Goal: Navigation & Orientation: Find specific page/section

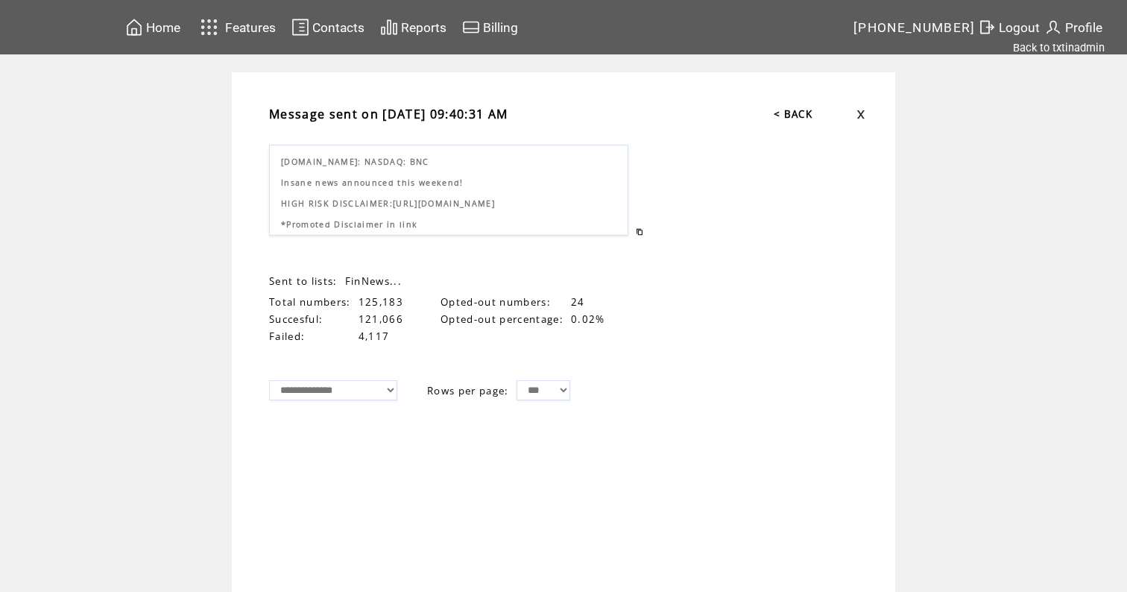
click at [168, 24] on span "Home" at bounding box center [163, 27] width 34 height 15
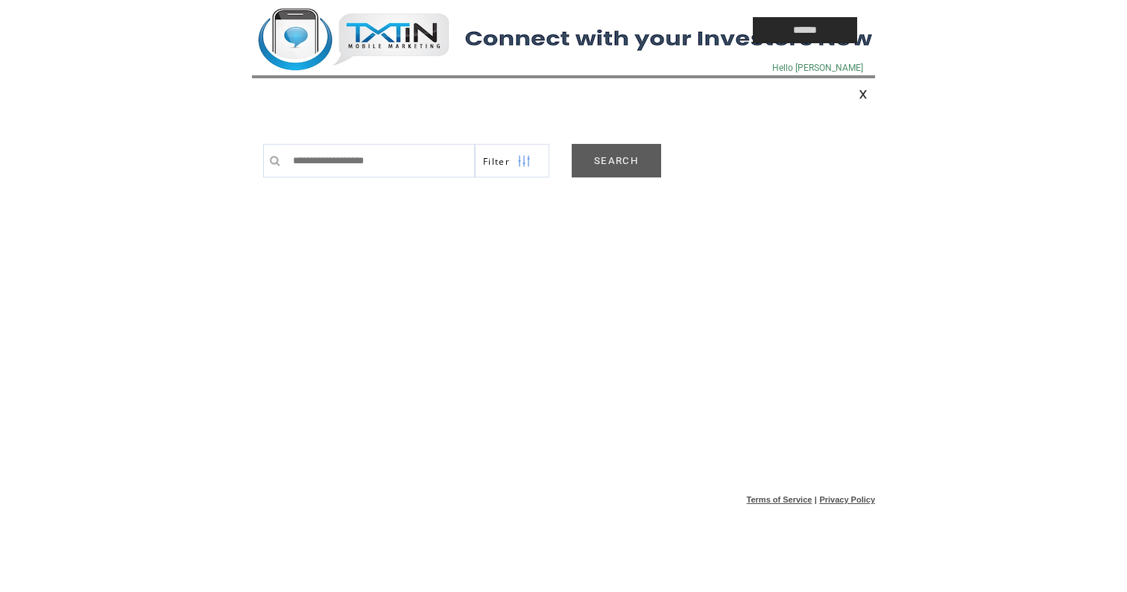
click at [635, 162] on link "SEARCH" at bounding box center [616, 161] width 89 height 34
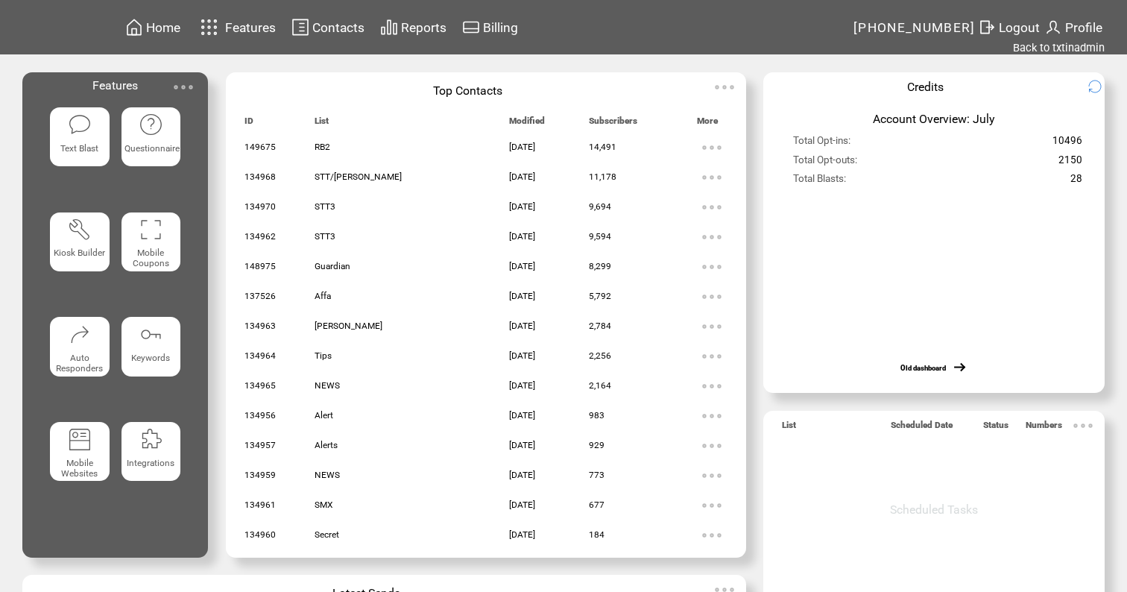
click at [351, 25] on span "Contacts" at bounding box center [338, 27] width 52 height 15
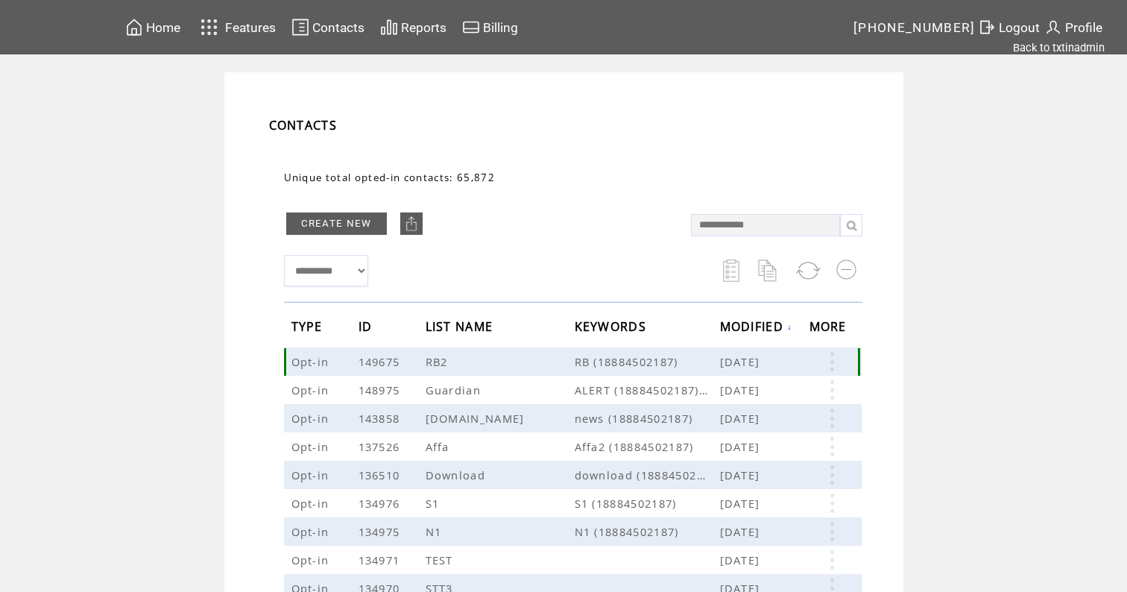
click at [835, 365] on link at bounding box center [831, 361] width 45 height 19
click at [753, 411] on link "14491" at bounding box center [777, 411] width 75 height 22
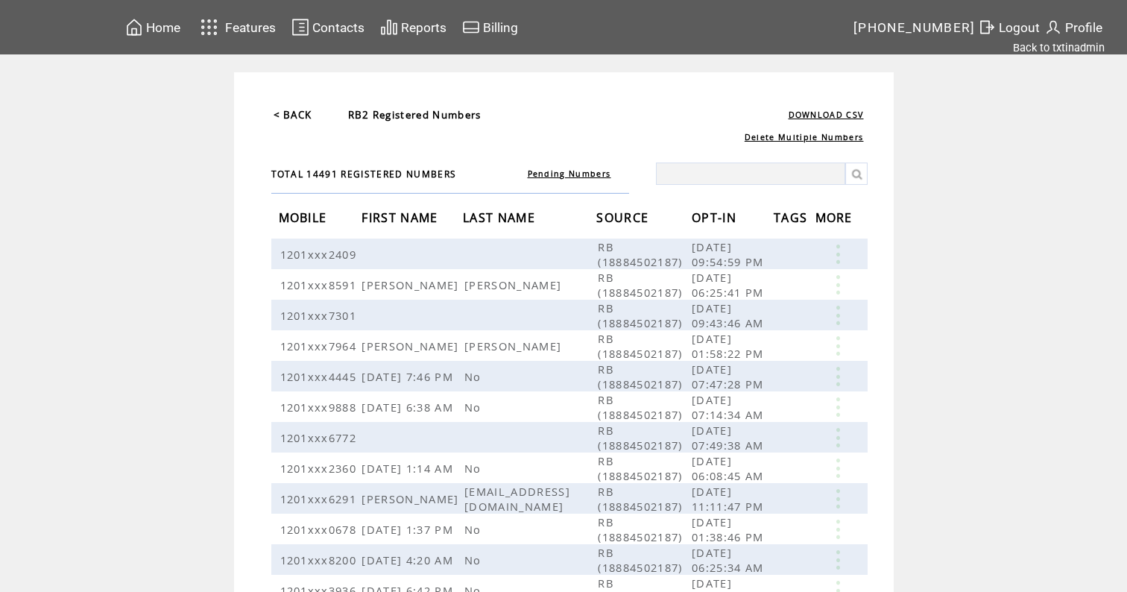
click at [724, 216] on span "OPT-IN" at bounding box center [716, 220] width 48 height 28
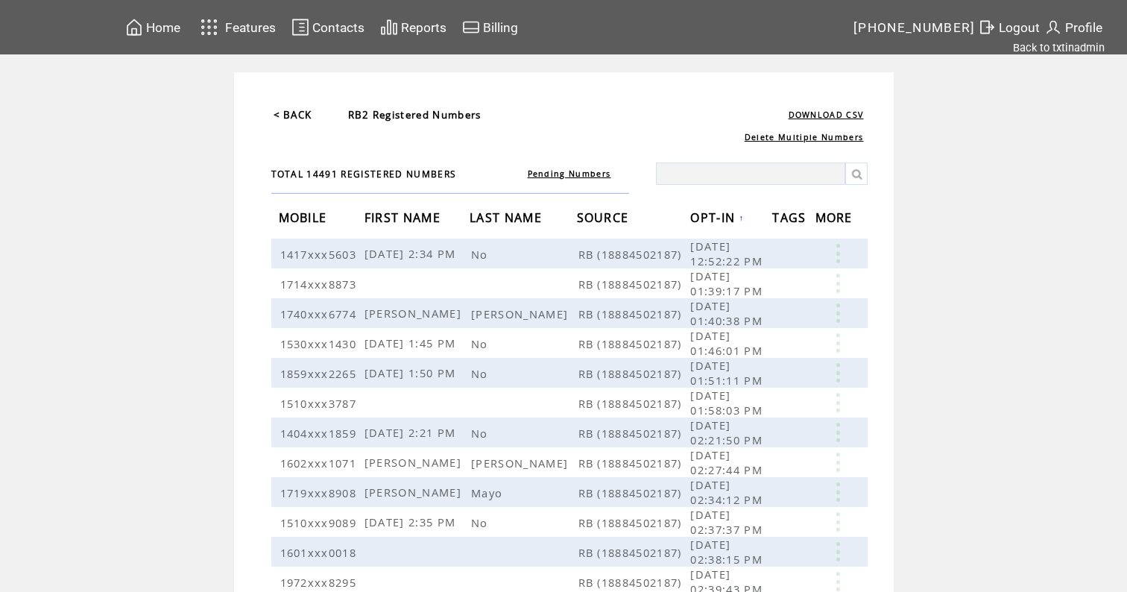
click at [724, 216] on span "OPT-IN" at bounding box center [714, 220] width 48 height 28
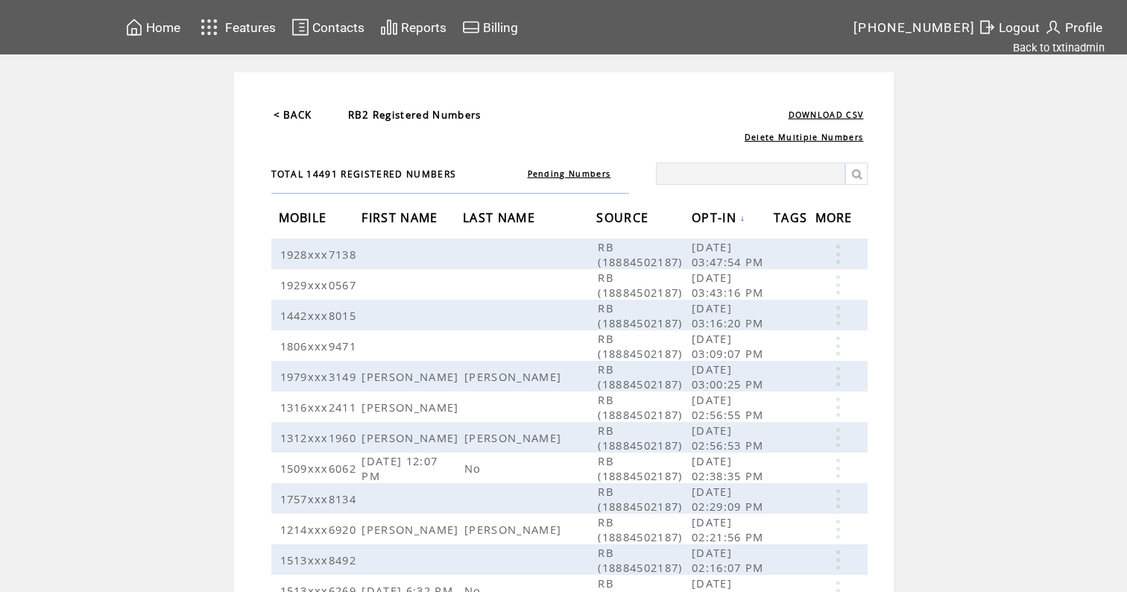
click at [729, 217] on span "OPT-IN" at bounding box center [716, 220] width 48 height 28
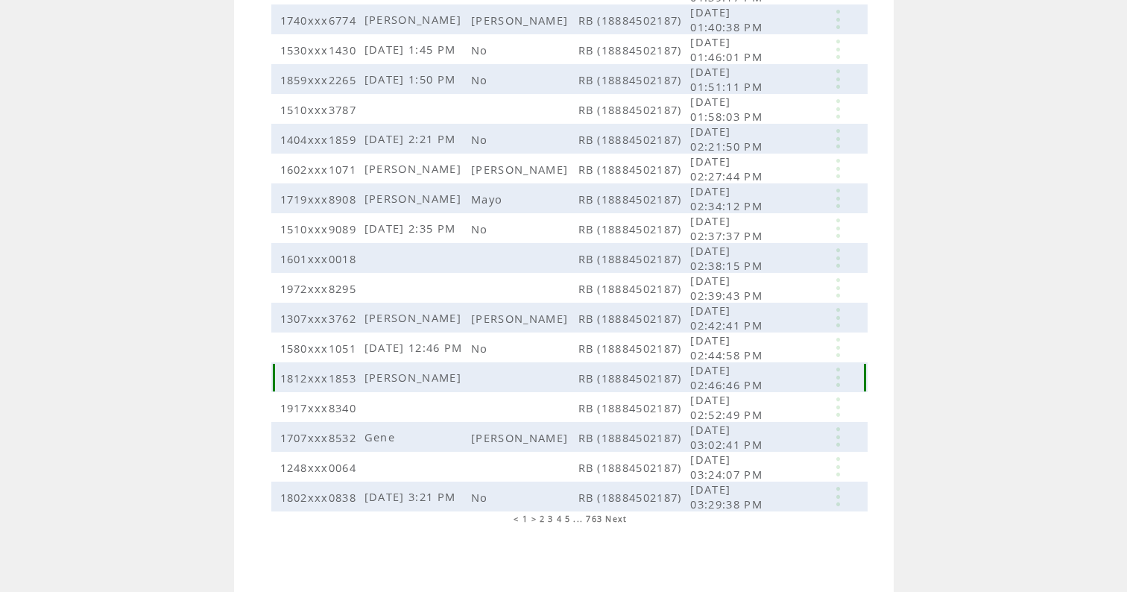
scroll to position [319, 0]
click at [540, 519] on span "2" at bounding box center [542, 519] width 5 height 10
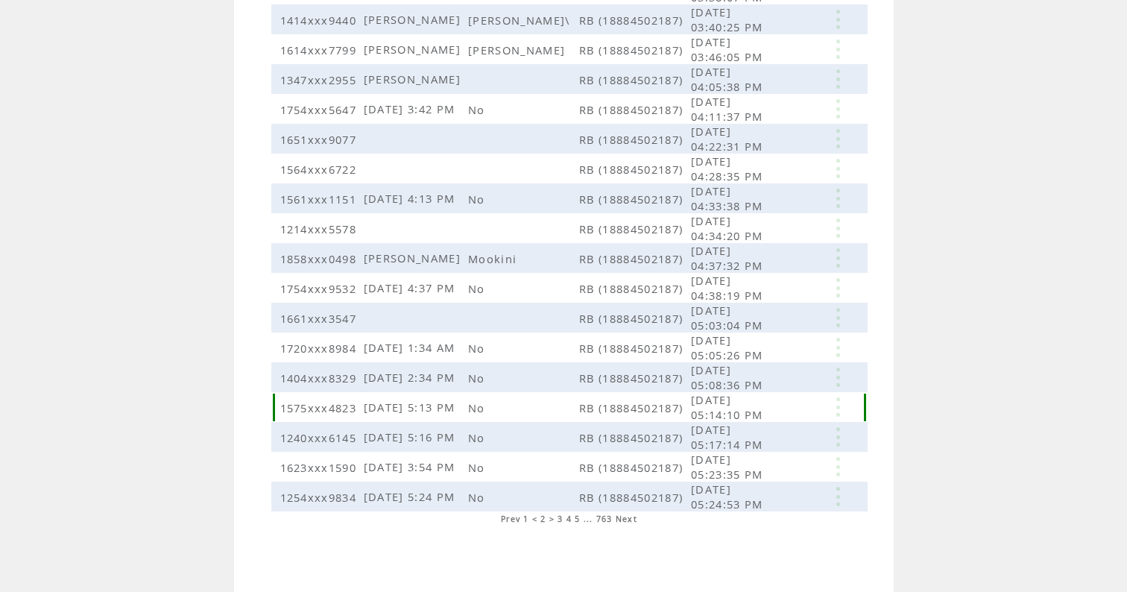
scroll to position [319, 0]
click at [579, 519] on span "5" at bounding box center [577, 519] width 5 height 10
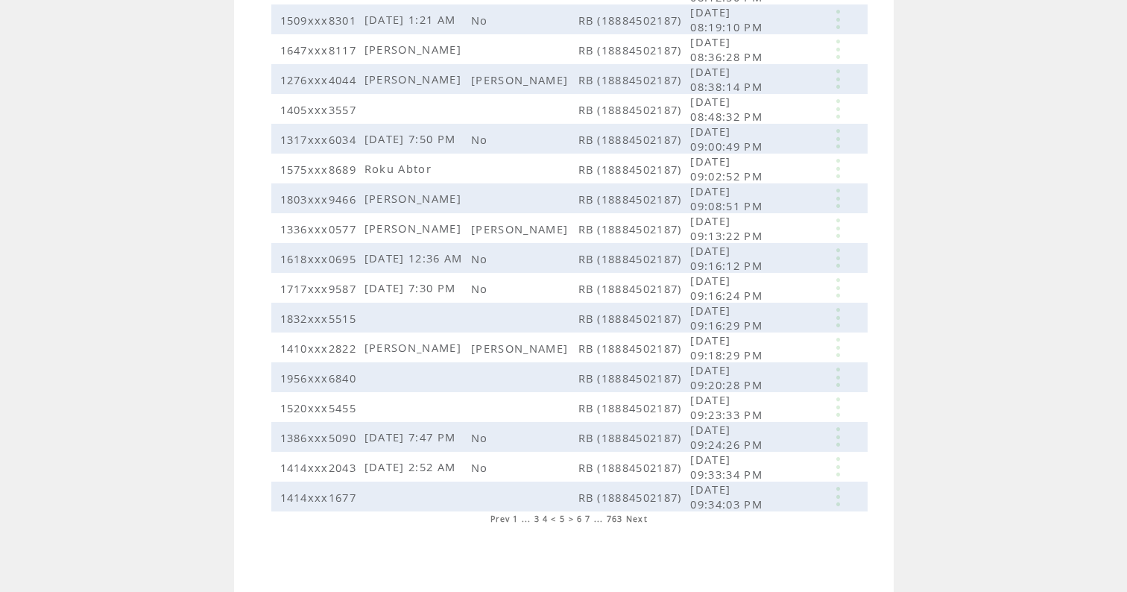
scroll to position [319, 0]
click at [589, 517] on span "7" at bounding box center [587, 519] width 5 height 10
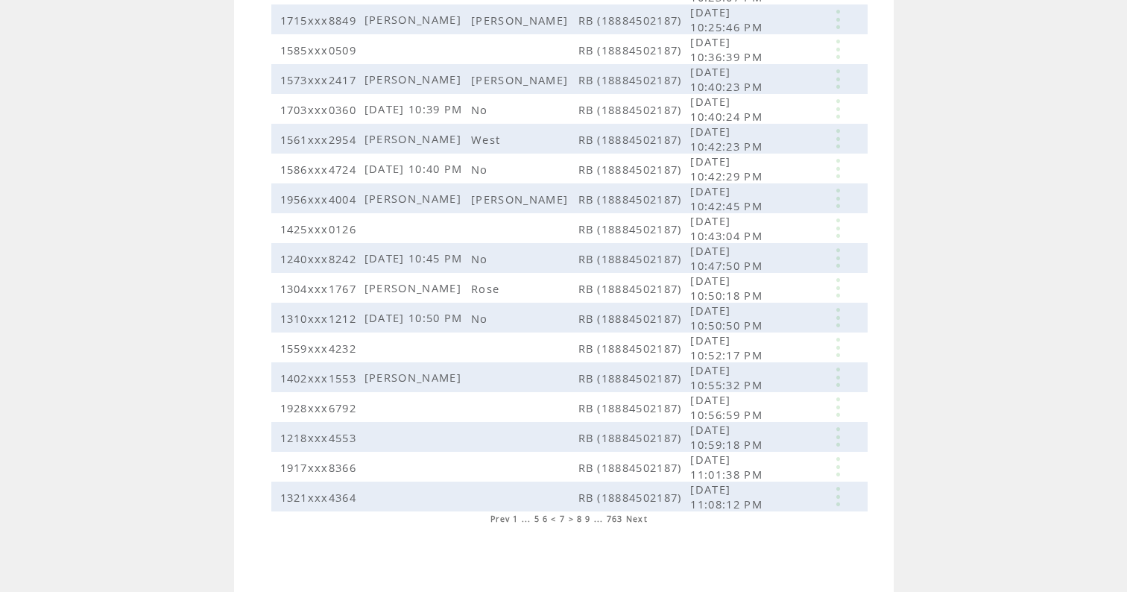
scroll to position [319, 0]
click at [590, 520] on span "9" at bounding box center [587, 519] width 5 height 10
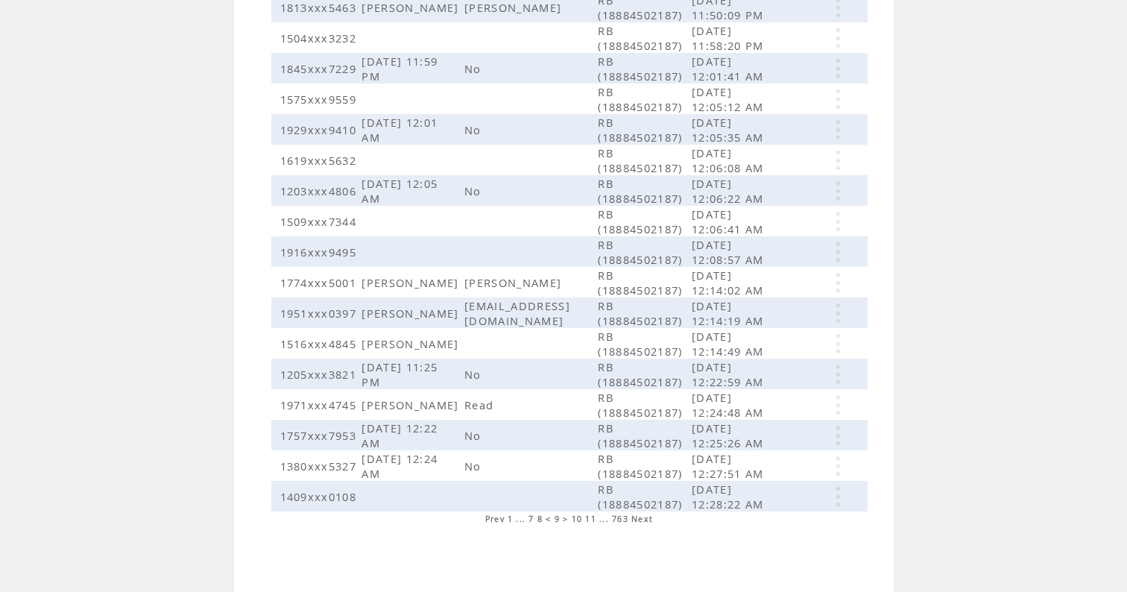
scroll to position [418, 0]
click at [596, 516] on span "11" at bounding box center [590, 519] width 11 height 10
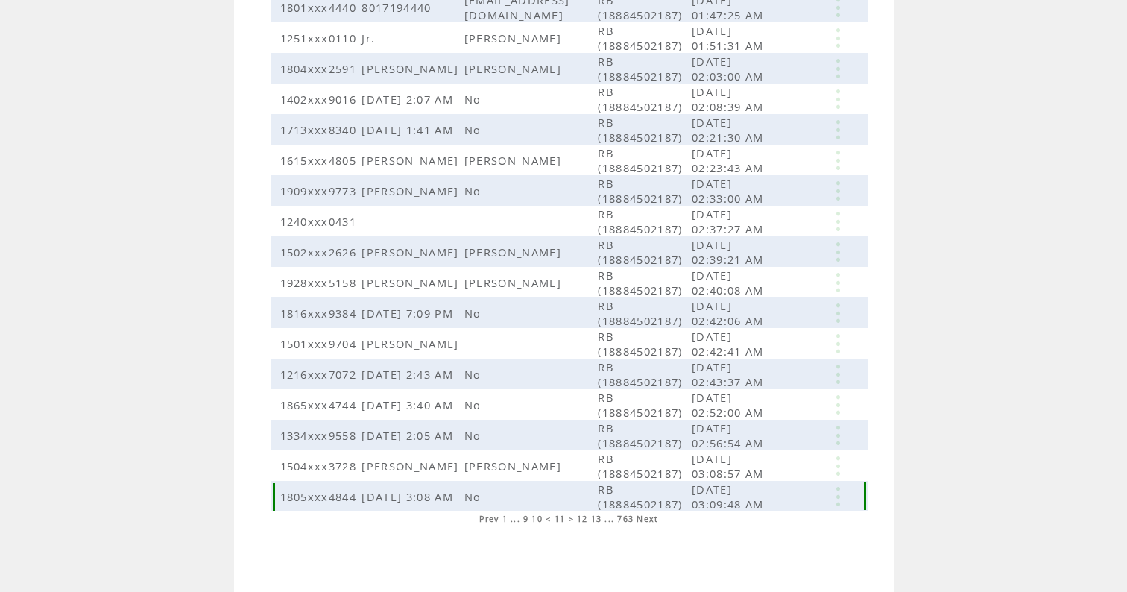
scroll to position [318, 0]
click at [600, 517] on span "13" at bounding box center [596, 519] width 11 height 10
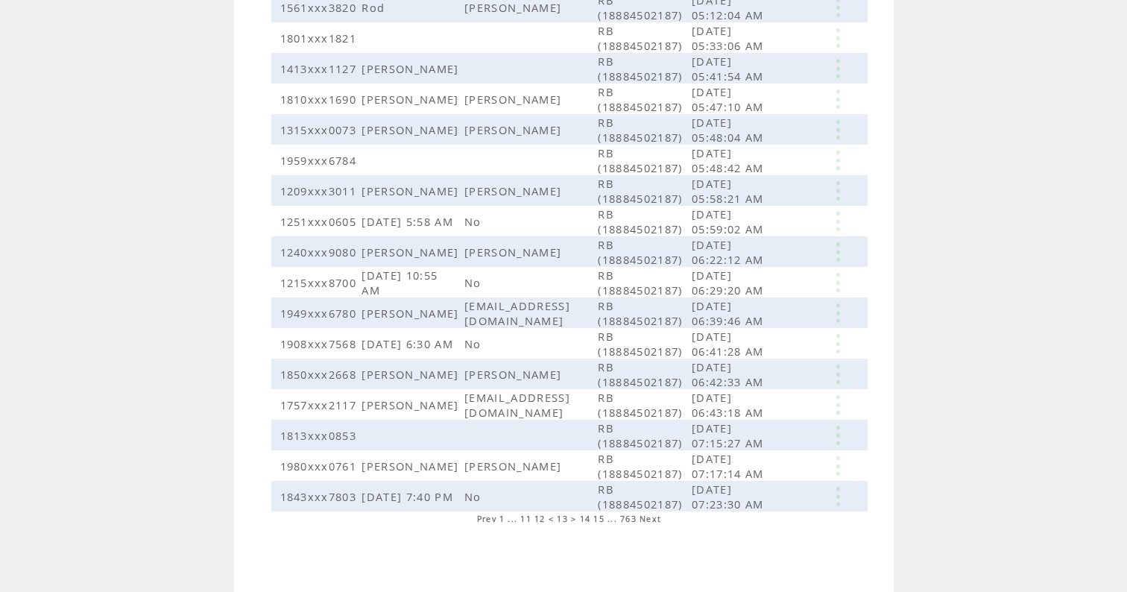
scroll to position [308, 0]
click at [601, 517] on span "15" at bounding box center [598, 519] width 11 height 10
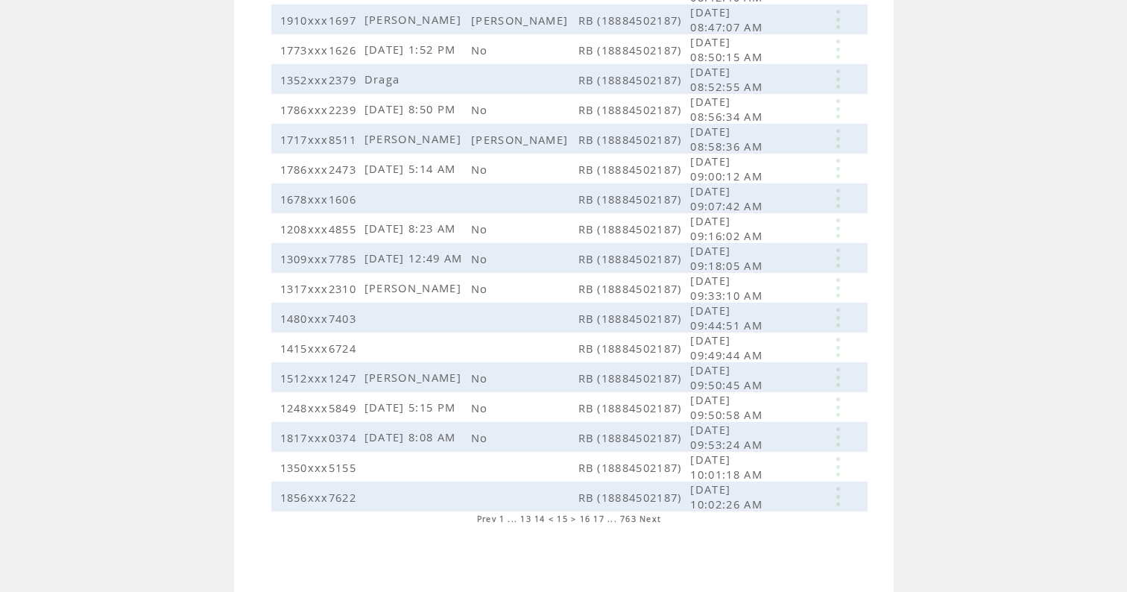
scroll to position [319, 0]
click at [604, 516] on span "17" at bounding box center [598, 519] width 11 height 10
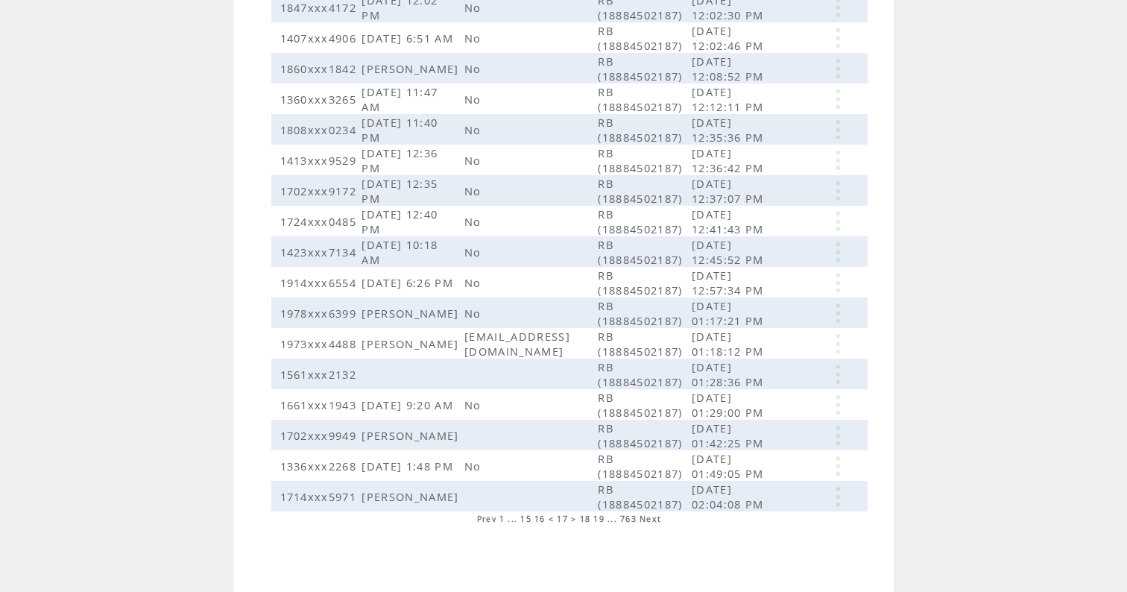
scroll to position [503, 0]
click at [601, 520] on span "19" at bounding box center [598, 519] width 11 height 10
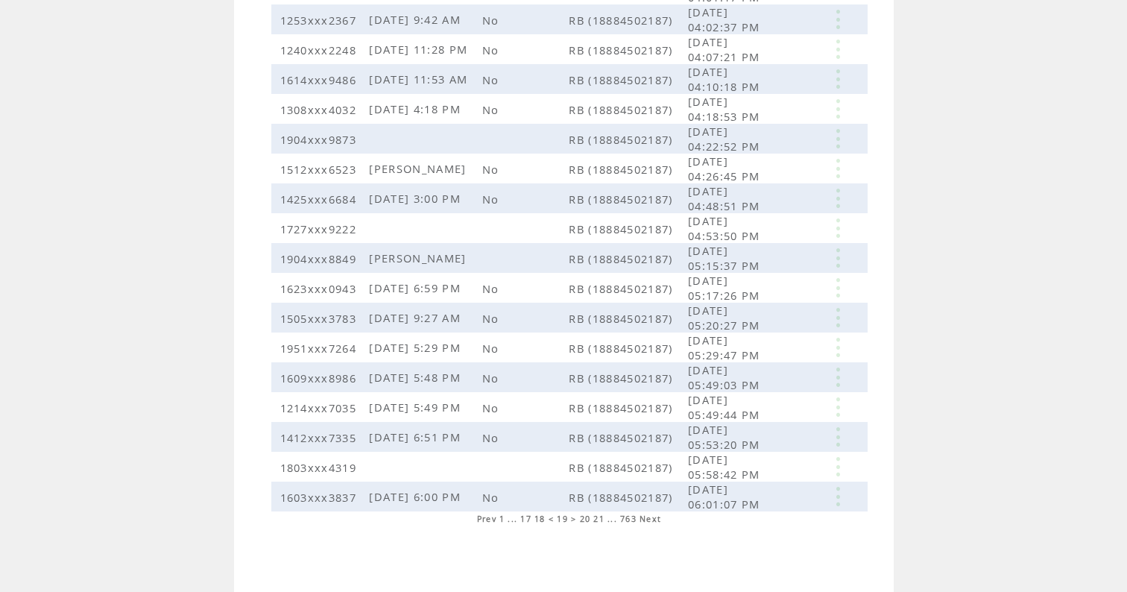
scroll to position [319, 0]
click at [603, 517] on span "21" at bounding box center [598, 519] width 11 height 10
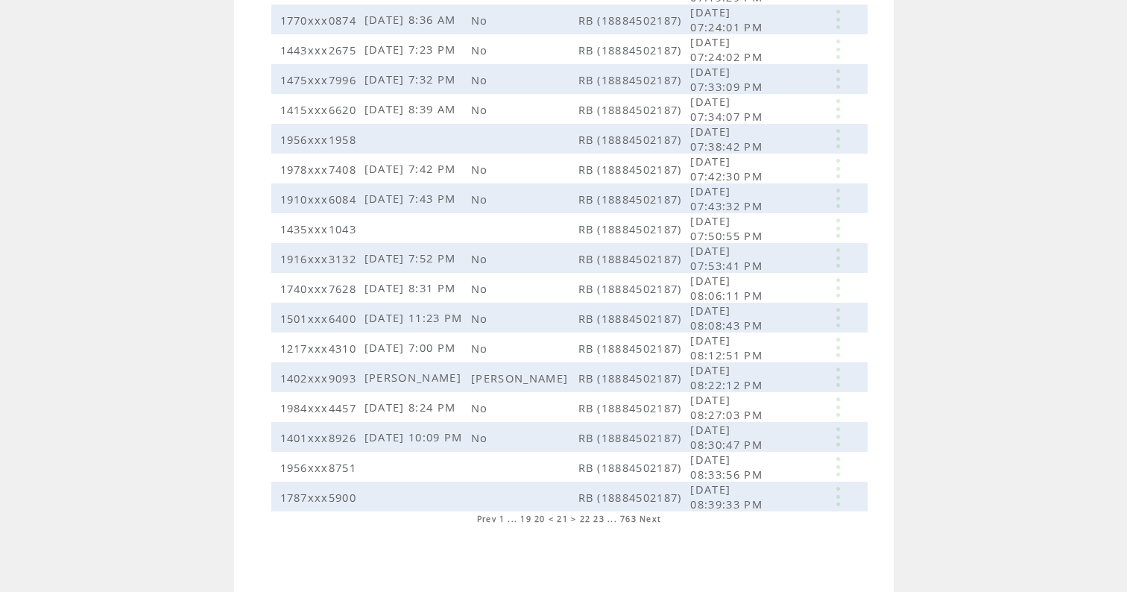
scroll to position [320, 0]
click at [603, 516] on span "23" at bounding box center [598, 519] width 11 height 10
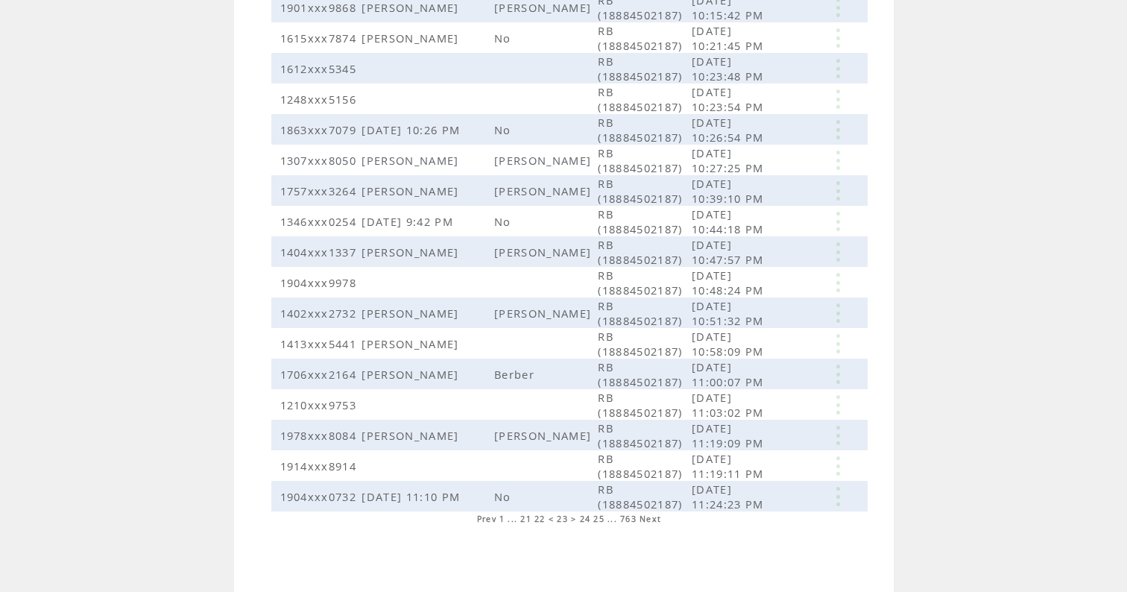
scroll to position [320, 0]
click at [603, 516] on span "25" at bounding box center [598, 519] width 11 height 10
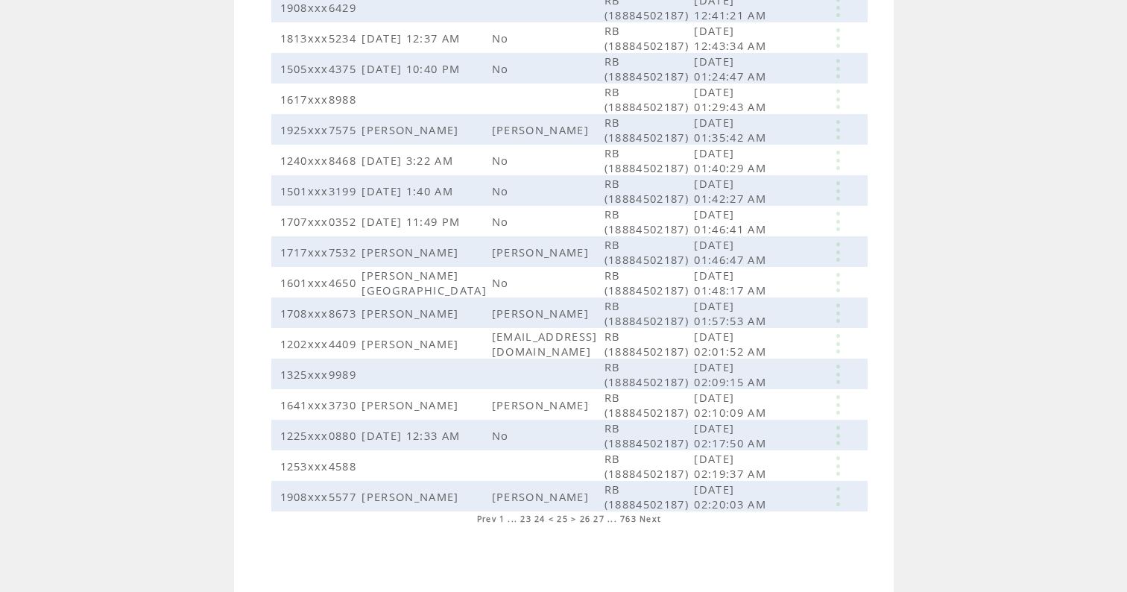
scroll to position [319, 0]
click at [599, 520] on span "27" at bounding box center [598, 519] width 11 height 10
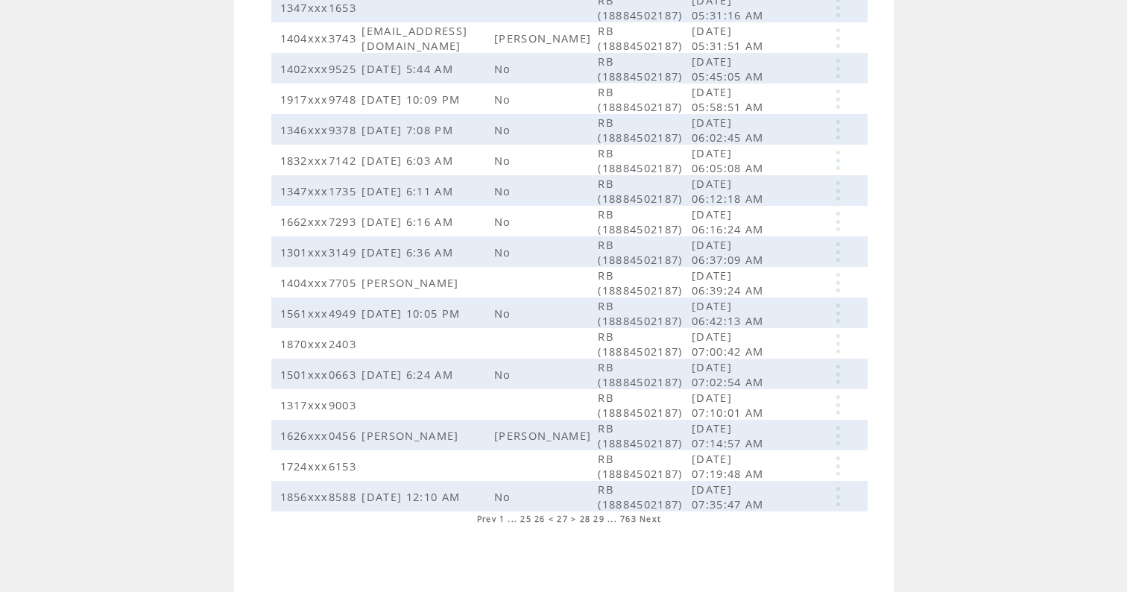
scroll to position [588, 0]
click at [600, 519] on span "29" at bounding box center [598, 519] width 11 height 10
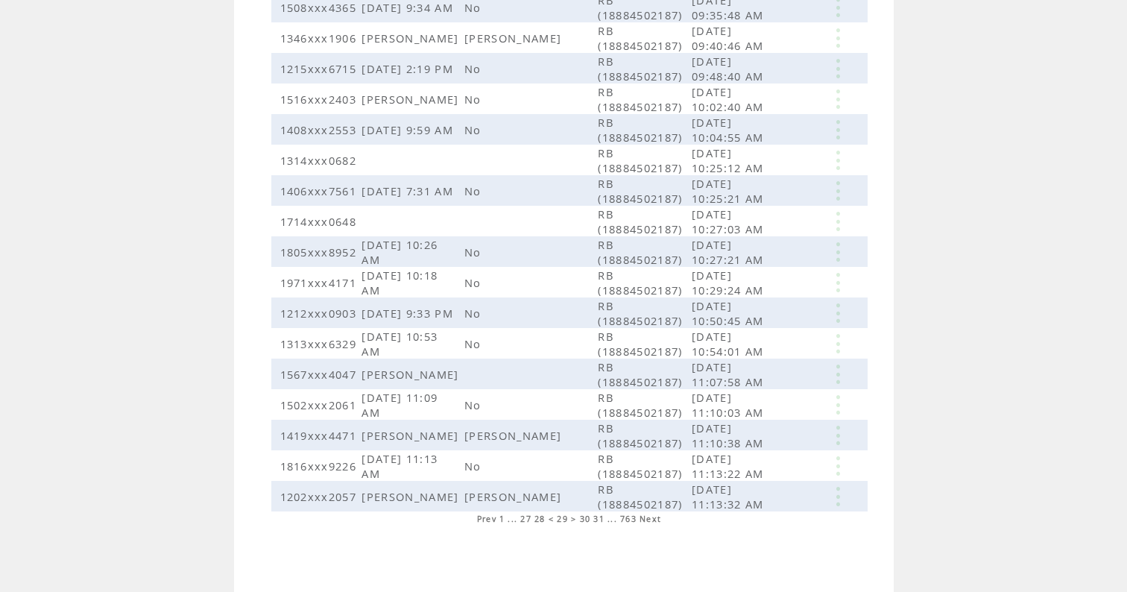
scroll to position [588, 0]
click at [604, 515] on span "31" at bounding box center [598, 519] width 11 height 10
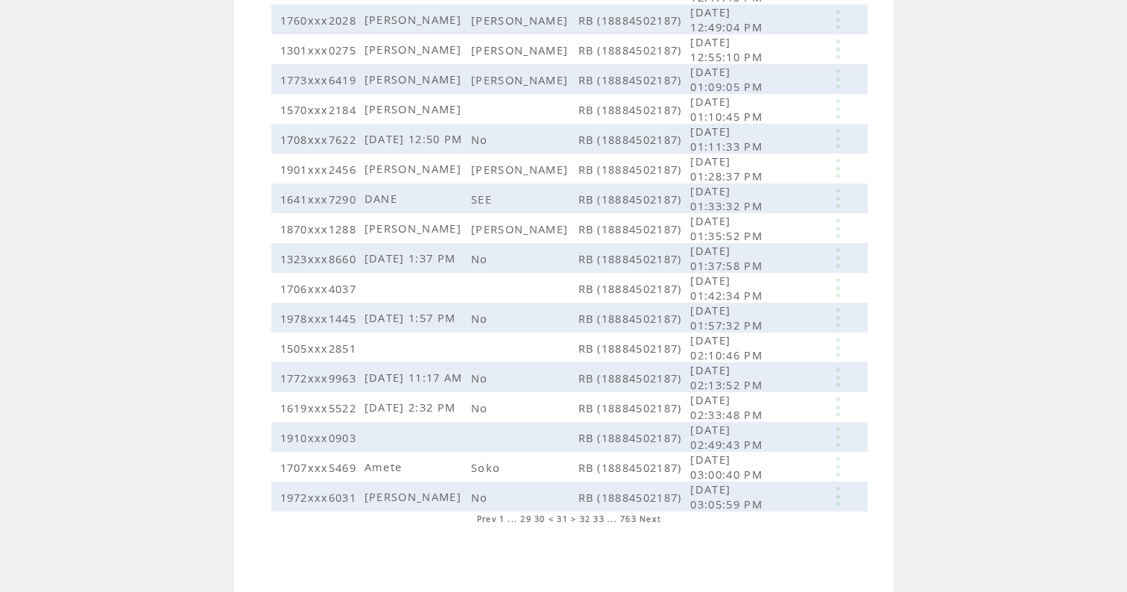
scroll to position [319, 0]
click at [601, 520] on span "33" at bounding box center [598, 519] width 11 height 10
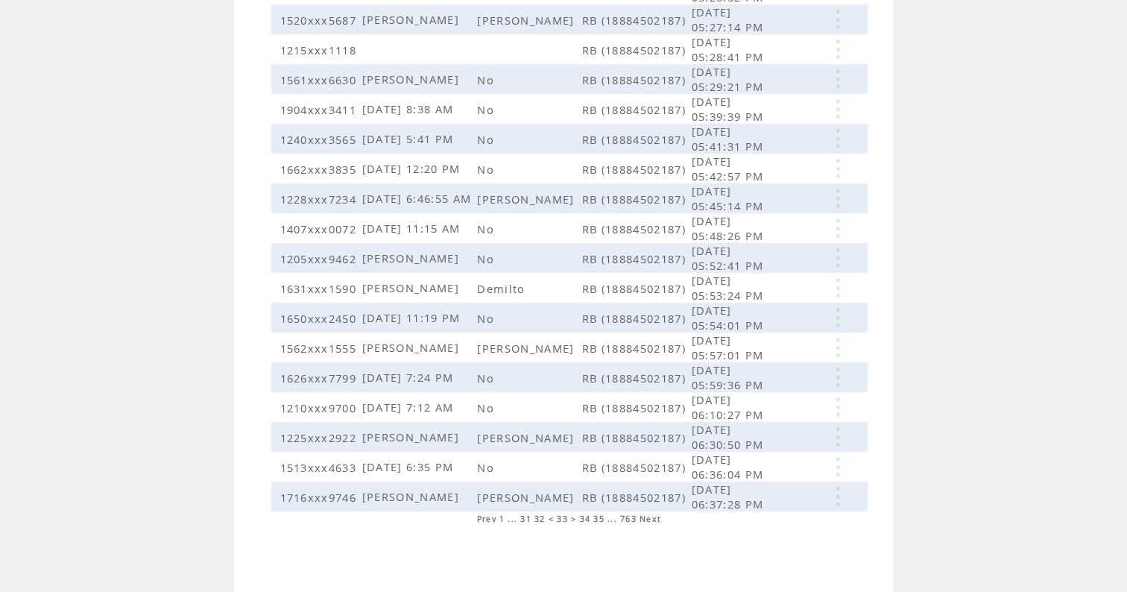
scroll to position [319, 0]
click at [600, 520] on span "35" at bounding box center [598, 519] width 11 height 10
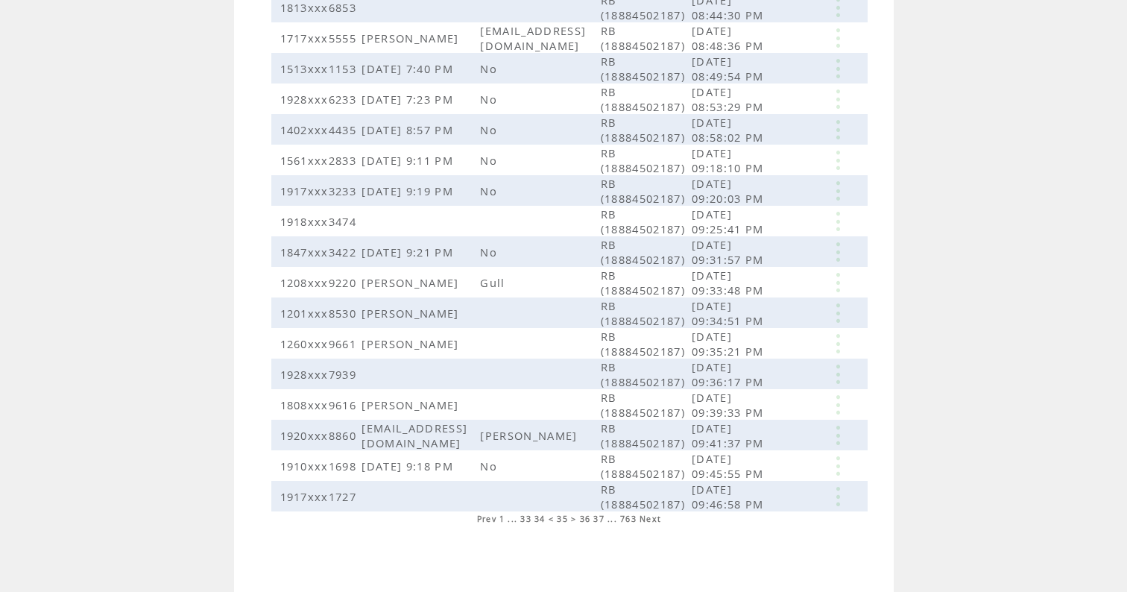
scroll to position [577, 0]
click at [601, 517] on span "37" at bounding box center [598, 519] width 11 height 10
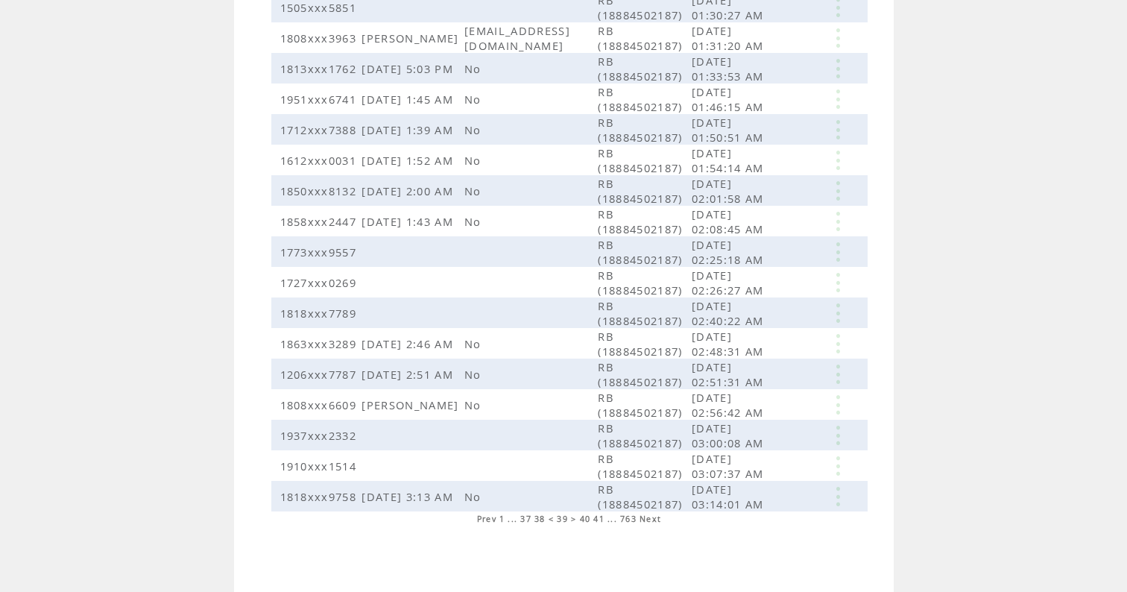
scroll to position [308, 0]
click at [601, 521] on span "41" at bounding box center [598, 519] width 11 height 10
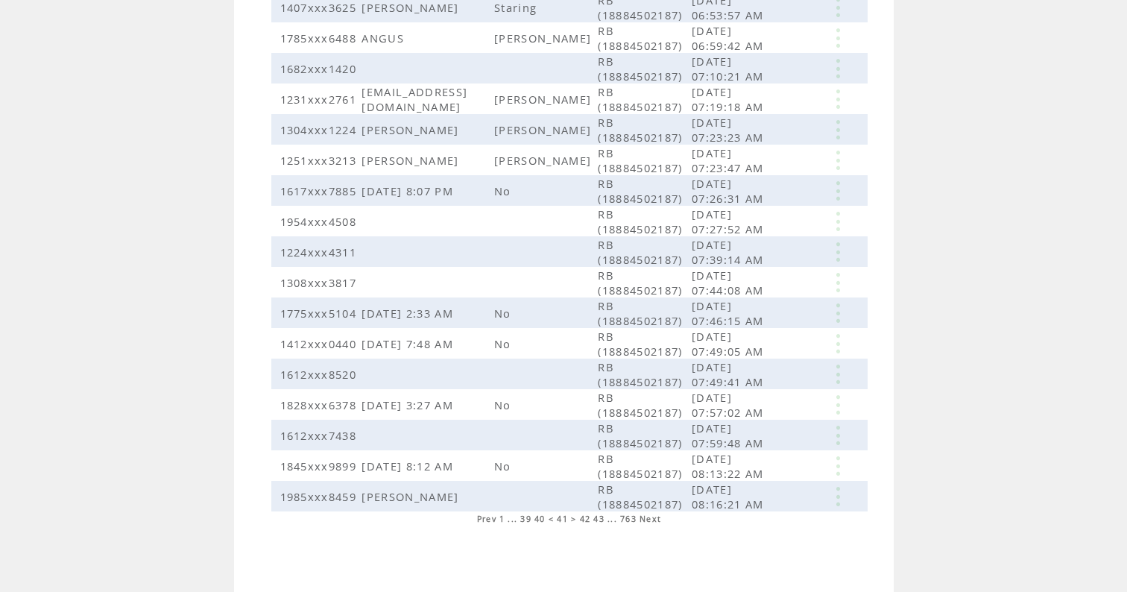
scroll to position [319, 0]
click at [603, 519] on span "43" at bounding box center [598, 519] width 11 height 10
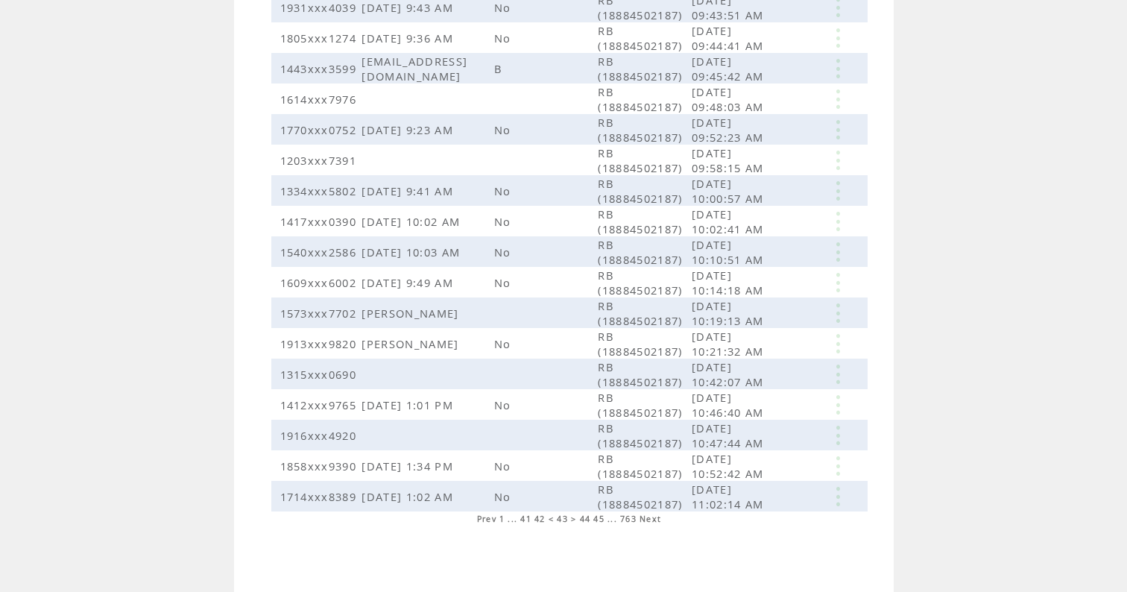
scroll to position [319, 0]
click at [603, 519] on span "45" at bounding box center [598, 519] width 11 height 10
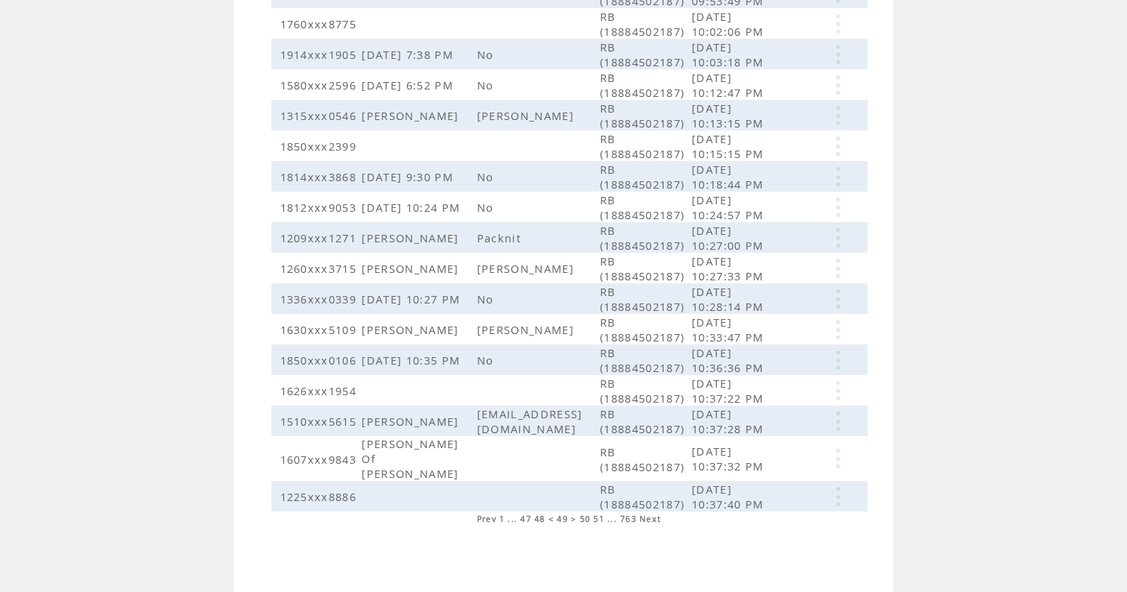
scroll to position [692, 0]
click at [603, 520] on span "51" at bounding box center [598, 519] width 11 height 10
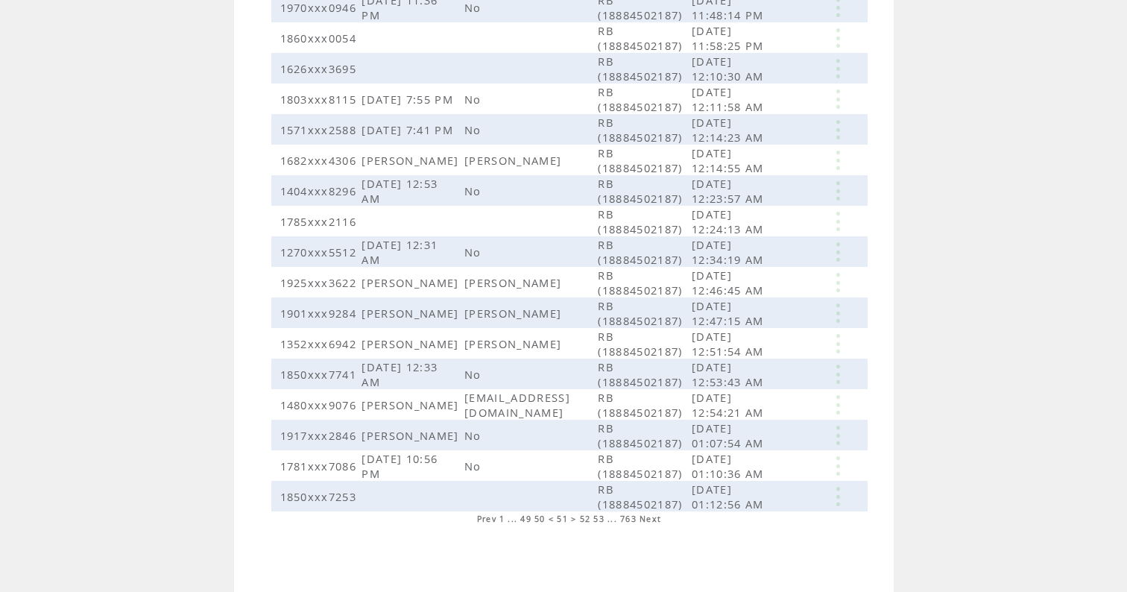
scroll to position [418, 0]
click at [501, 517] on span "1" at bounding box center [501, 519] width 5 height 10
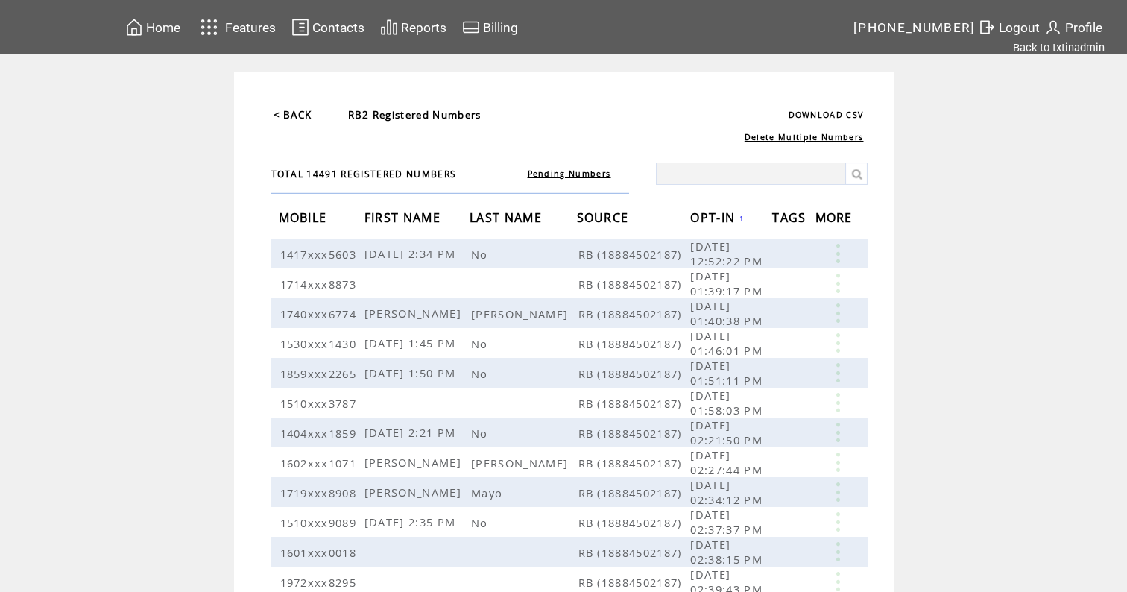
click at [167, 33] on span "Home" at bounding box center [163, 27] width 34 height 15
